Goal: Find specific page/section: Locate item on page

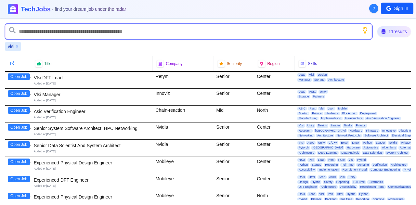
click at [65, 34] on input "text" at bounding box center [188, 32] width 367 height 16
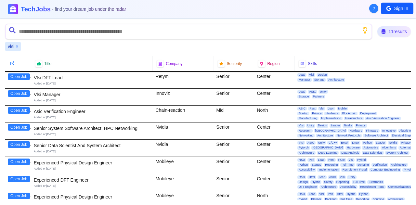
click at [18, 47] on button "×" at bounding box center [17, 46] width 3 height 6
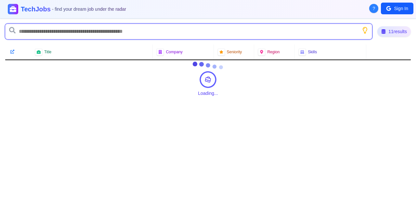
click at [35, 31] on input "text" at bounding box center [188, 32] width 367 height 16
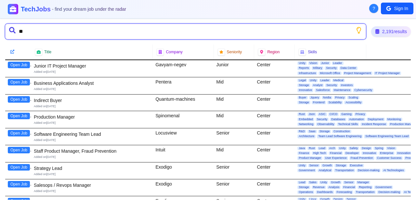
type input "*"
type input "**********"
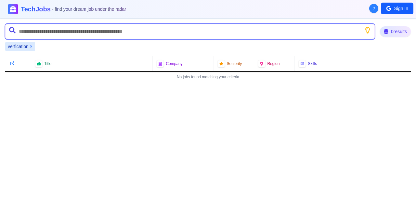
click at [83, 31] on input "text" at bounding box center [189, 32] width 369 height 16
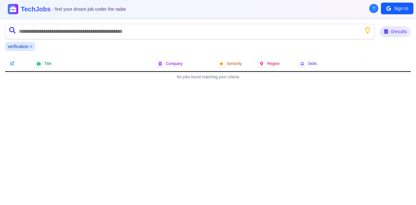
click at [31, 47] on button "×" at bounding box center [31, 46] width 3 height 6
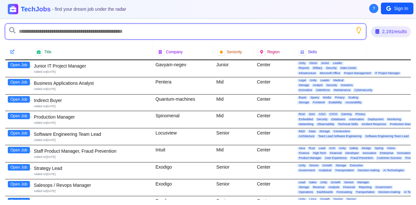
click at [38, 34] on input "text" at bounding box center [185, 32] width 360 height 16
type input "********"
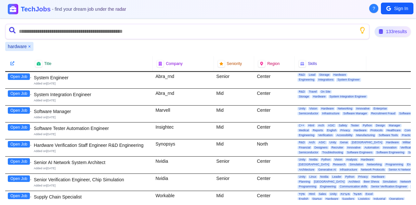
click at [24, 145] on button "Open Job" at bounding box center [19, 144] width 22 height 6
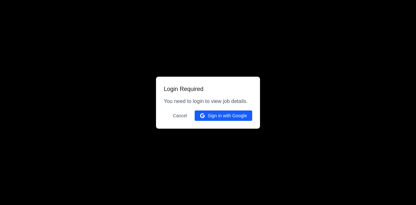
click at [219, 113] on button "Sign in with Google" at bounding box center [223, 115] width 57 height 10
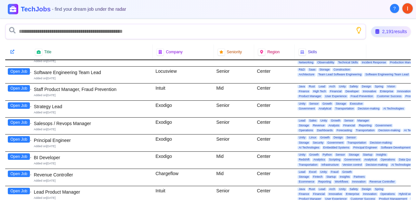
scroll to position [65, 0]
